Goal: Task Accomplishment & Management: Manage account settings

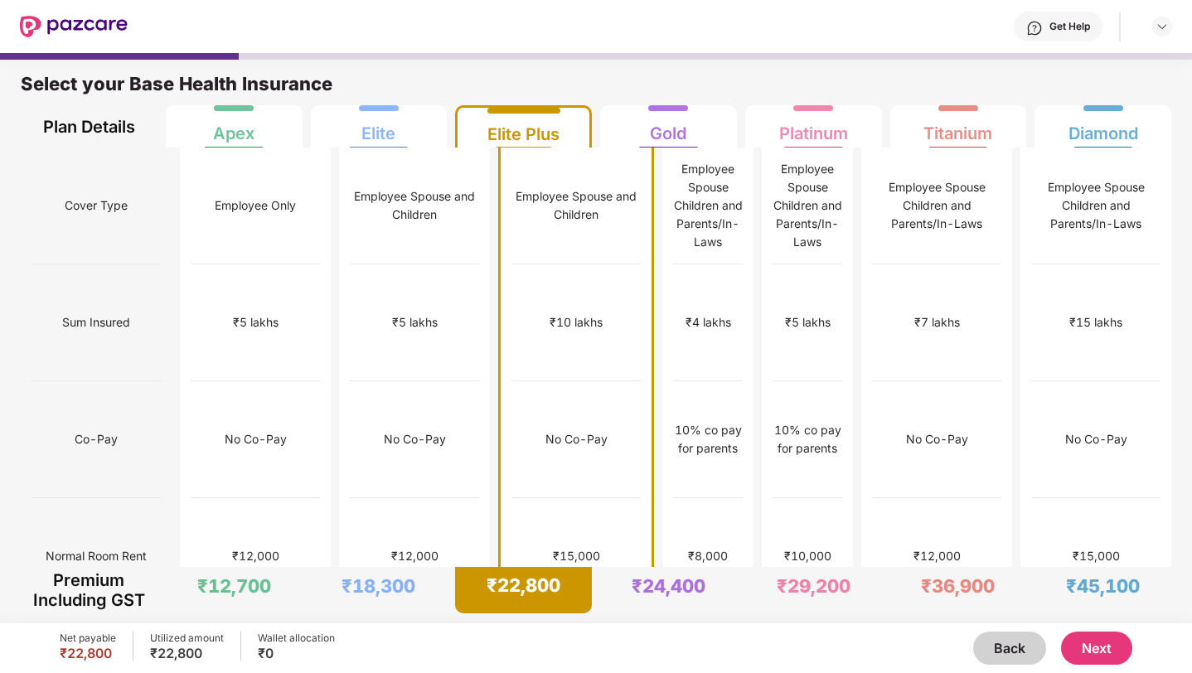
click at [1087, 637] on button "Next" at bounding box center [1096, 648] width 71 height 33
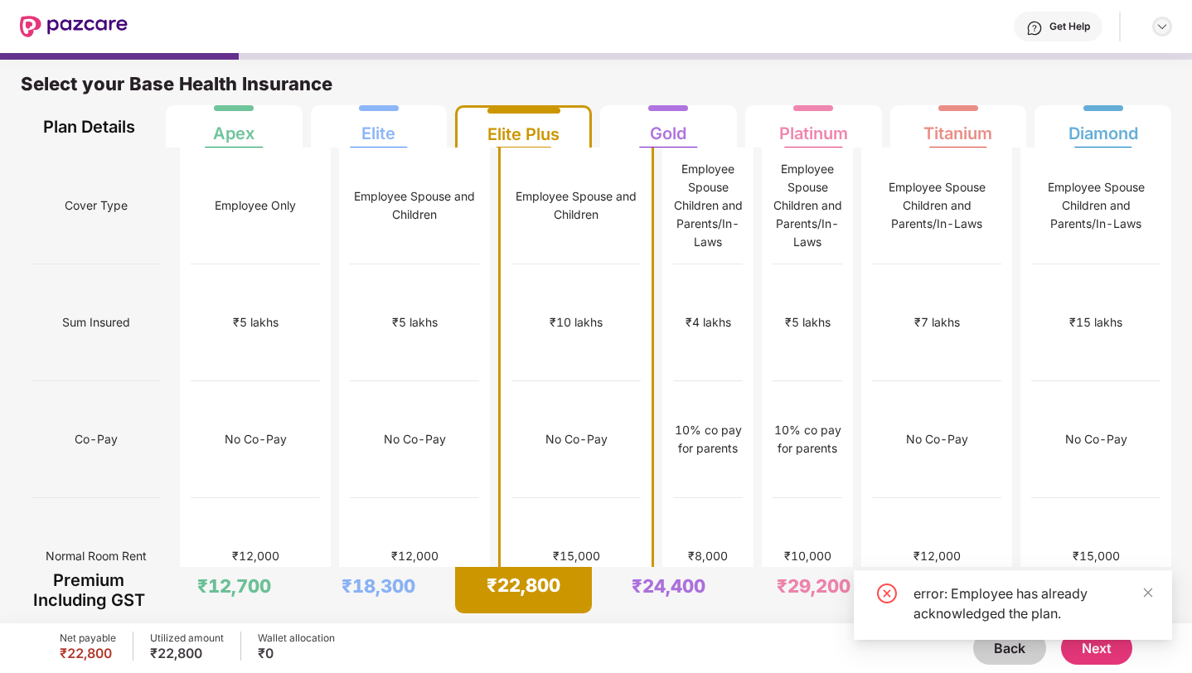
click at [1161, 33] on div at bounding box center [1162, 27] width 20 height 20
click at [1053, 75] on div "Logout" at bounding box center [1084, 66] width 216 height 32
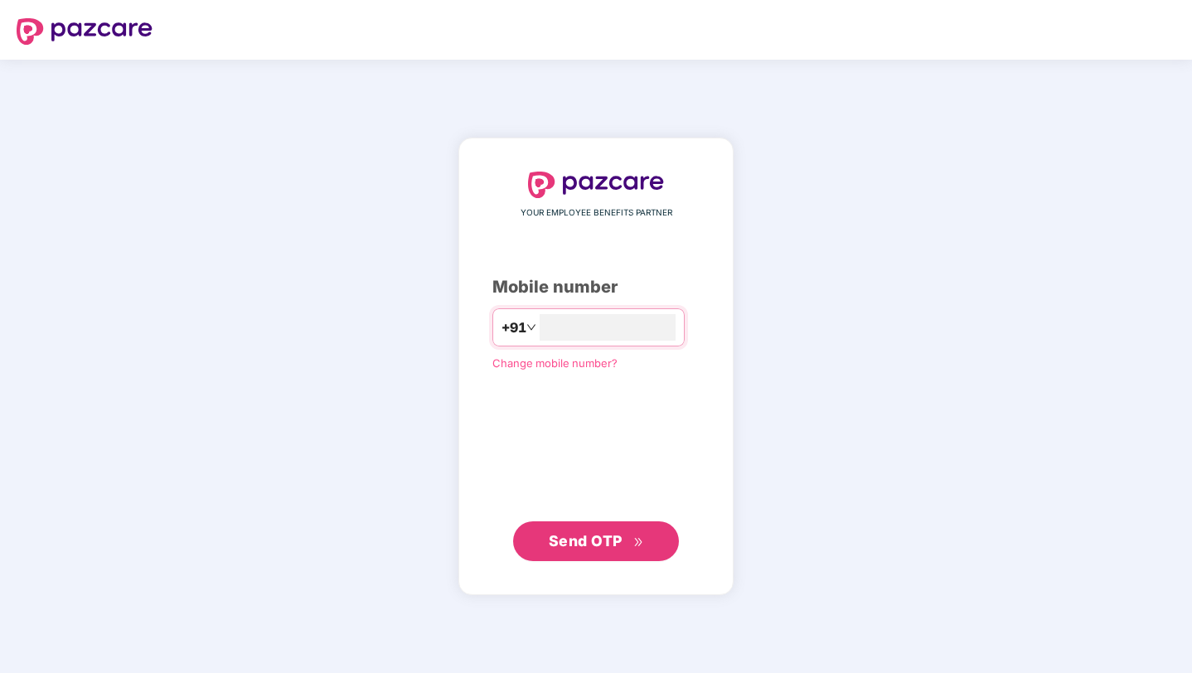
type input "**********"
click at [612, 548] on span "Send OTP" at bounding box center [586, 540] width 74 height 17
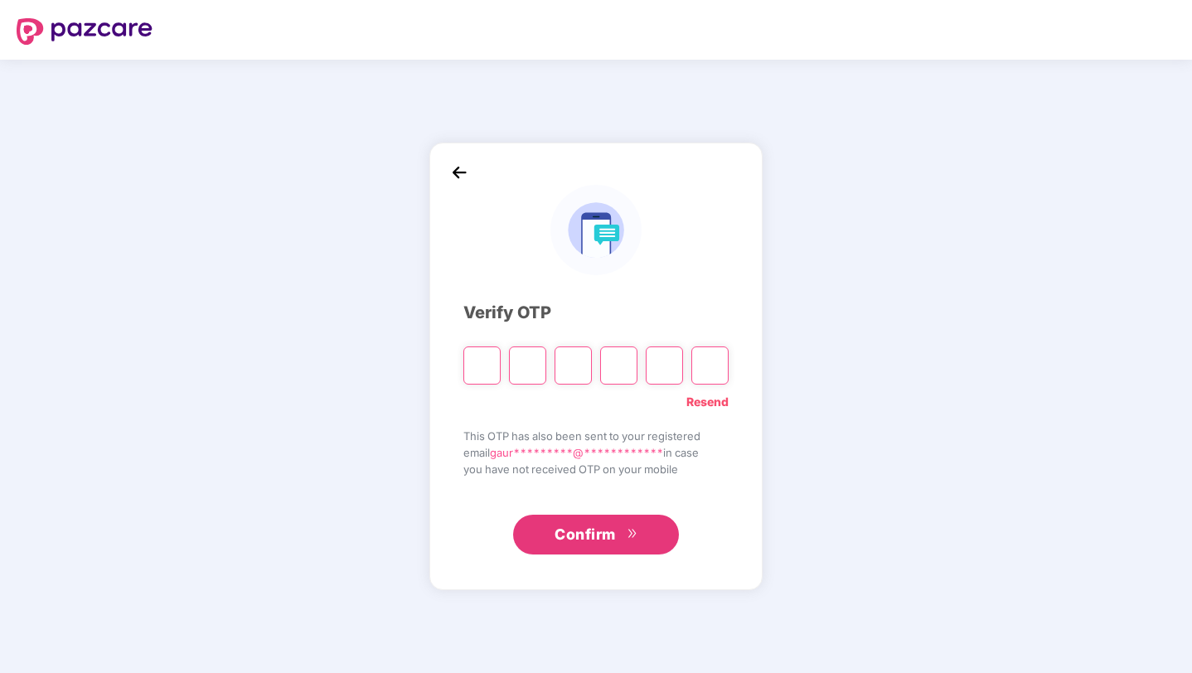
type input "*"
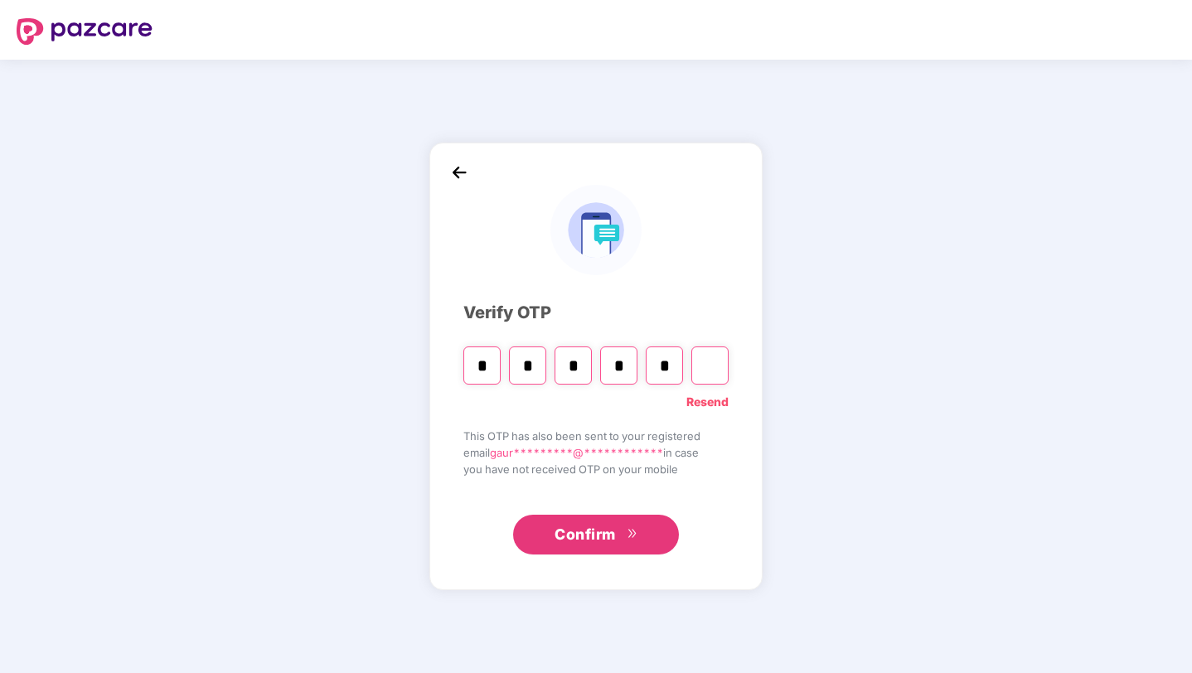
type input "*"
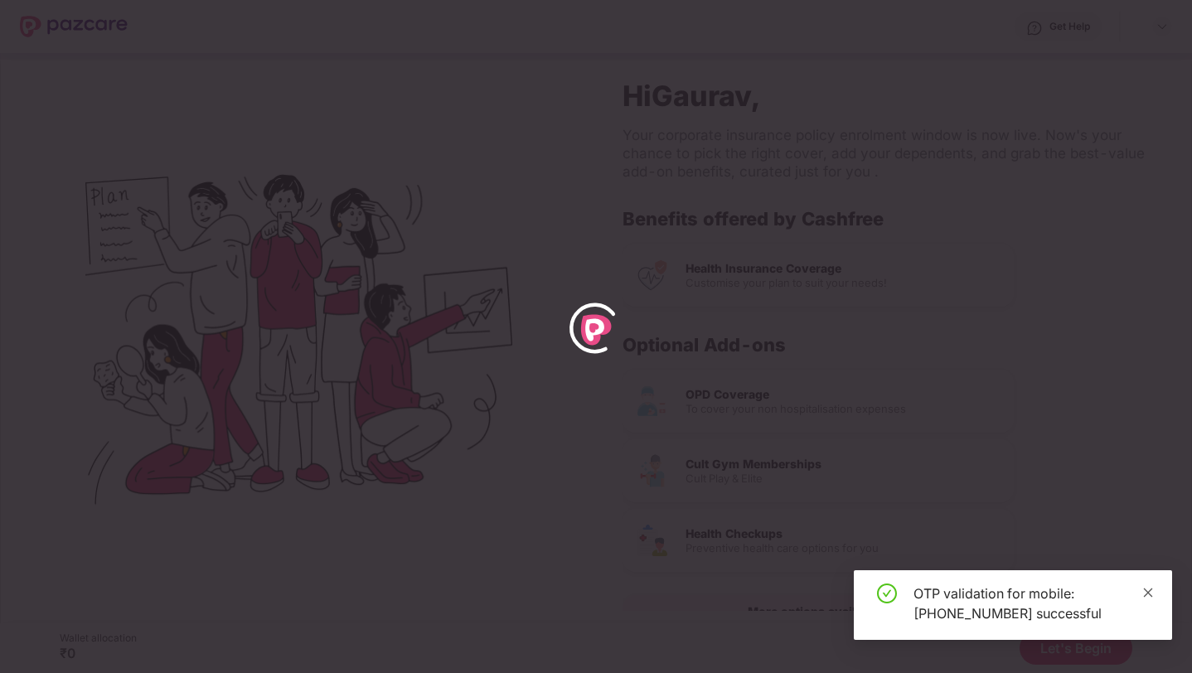
click at [1147, 593] on icon "close" at bounding box center [1148, 592] width 9 height 9
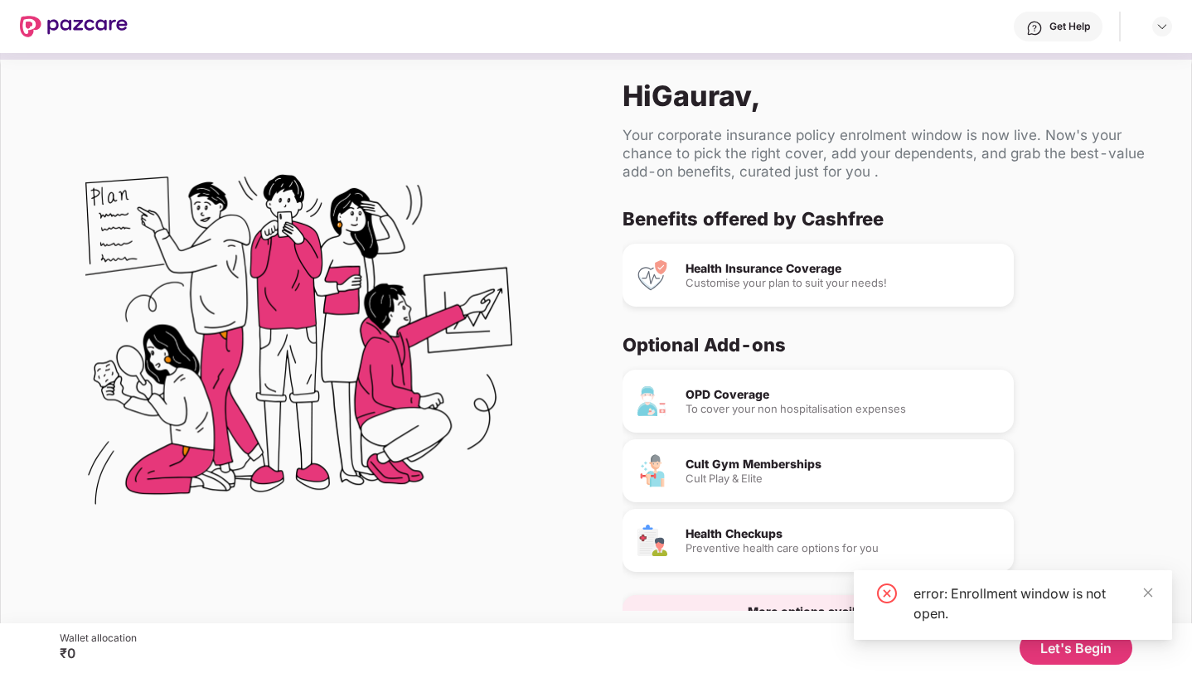
click at [841, 278] on div "Customise your plan to suit your needs!" at bounding box center [842, 283] width 315 height 11
click at [1149, 590] on icon "close" at bounding box center [1148, 592] width 9 height 9
click at [1063, 654] on button "Let's Begin" at bounding box center [1076, 648] width 113 height 33
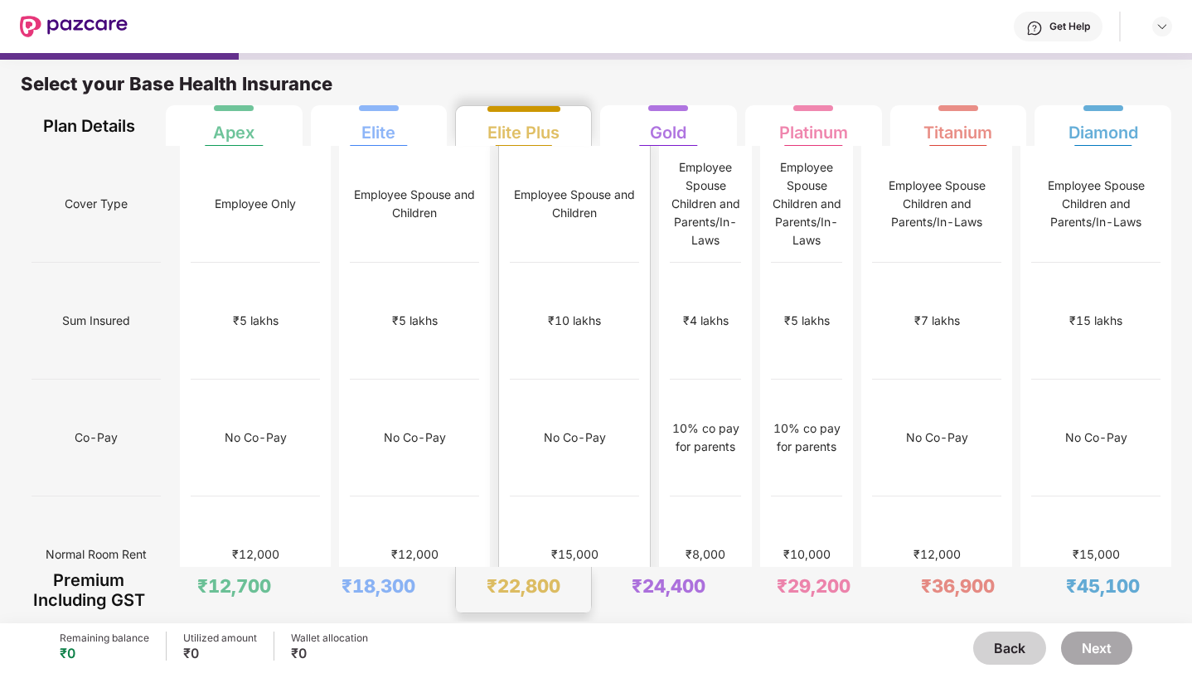
click at [531, 208] on div "Employee Spouse and Children" at bounding box center [574, 204] width 129 height 117
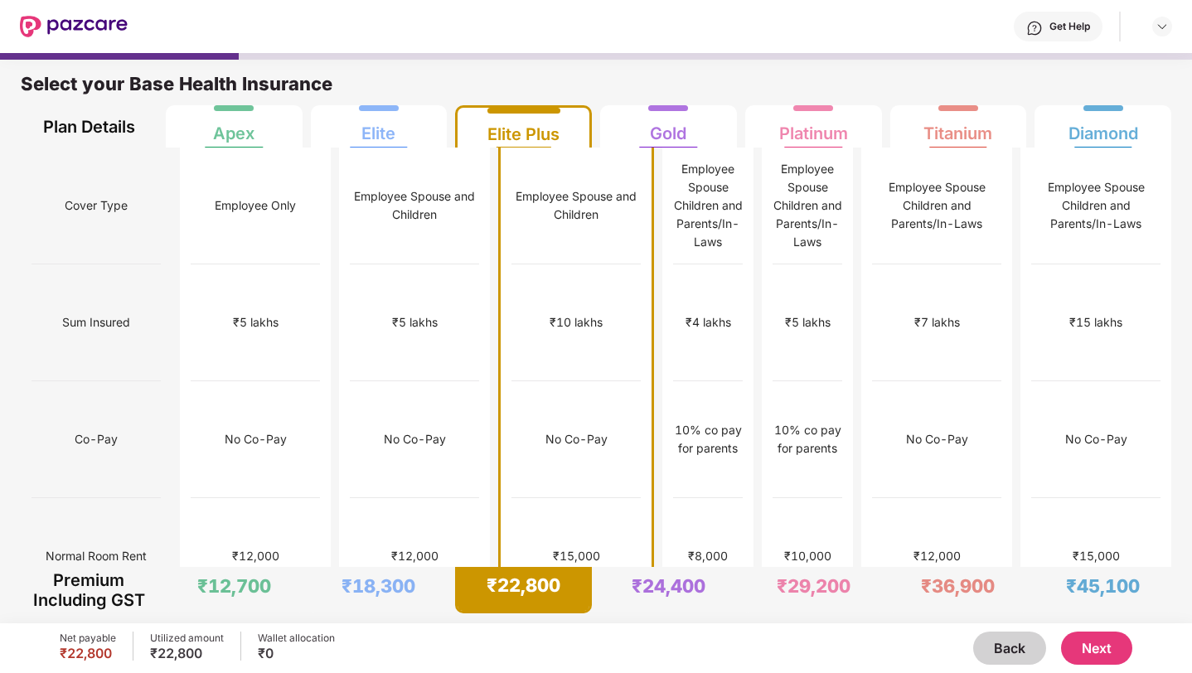
click at [1088, 652] on button "Next" at bounding box center [1096, 648] width 71 height 33
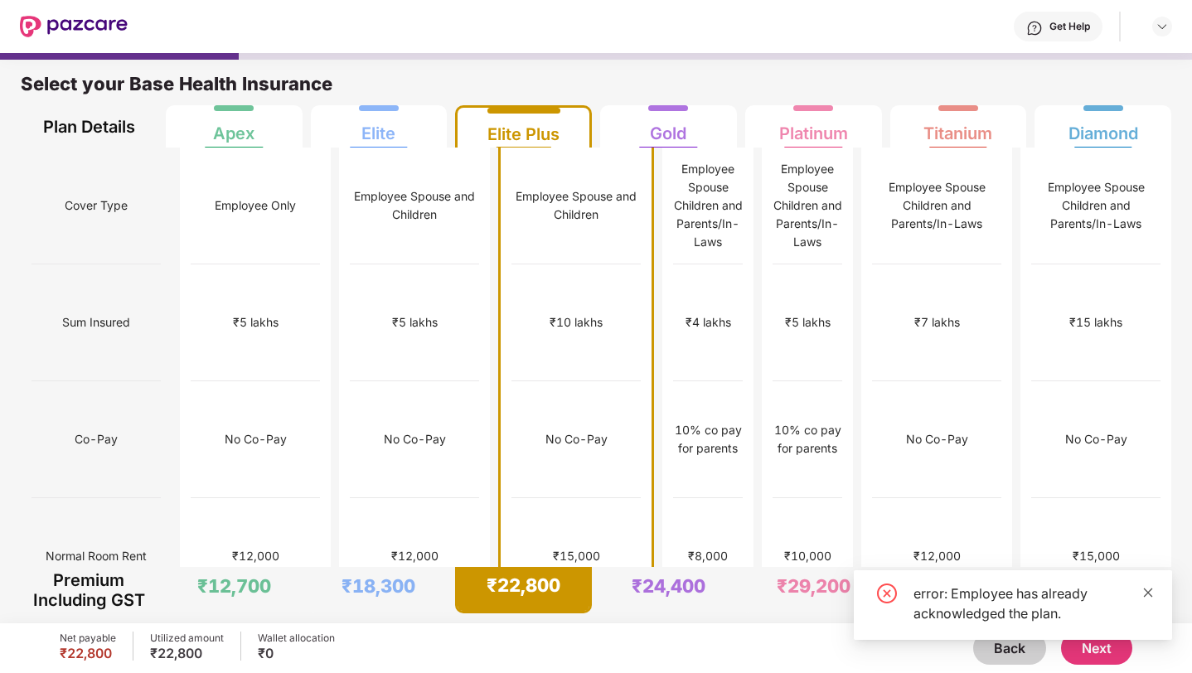
click at [1146, 593] on icon "close" at bounding box center [1148, 593] width 12 height 12
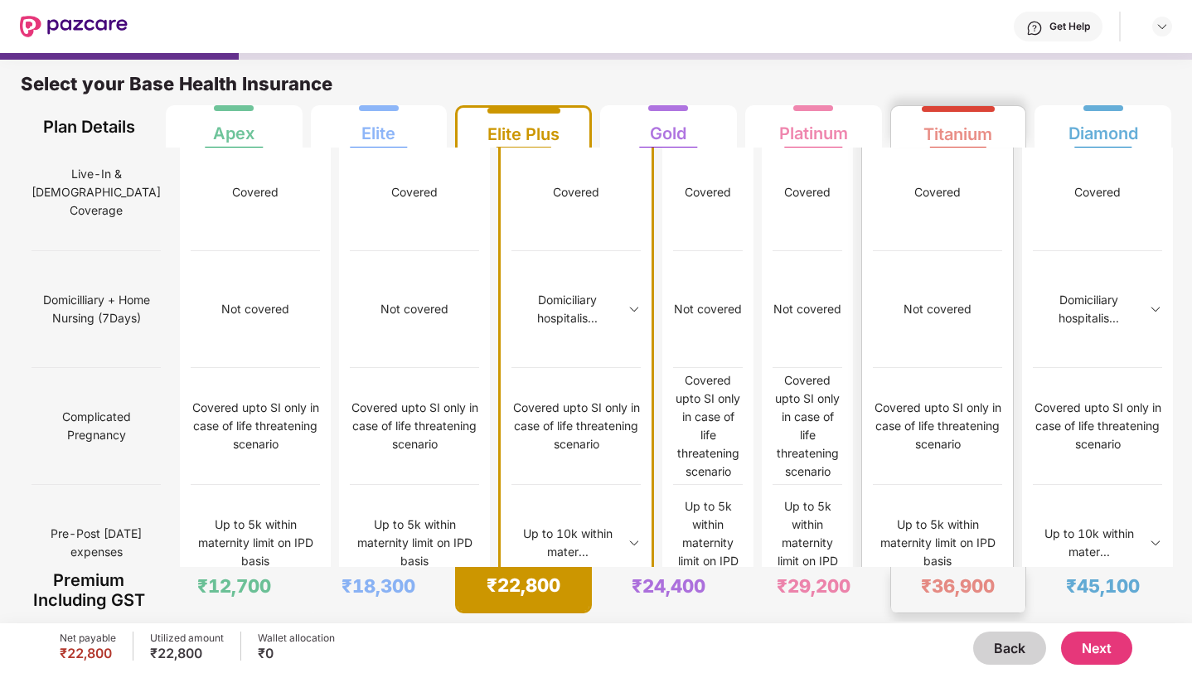
scroll to position [1312, 0]
